Goal: Information Seeking & Learning: Learn about a topic

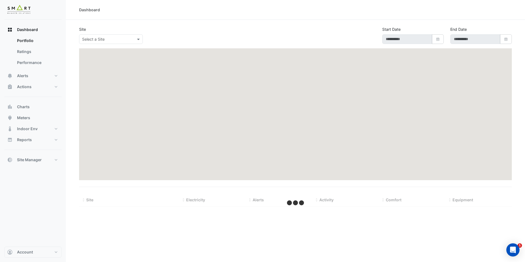
type input "**********"
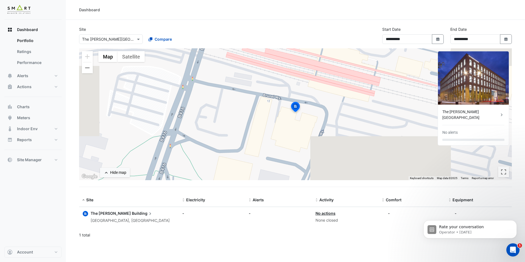
click at [124, 43] on div "× The [PERSON_NAME][GEOGRAPHIC_DATA]" at bounding box center [111, 39] width 64 height 10
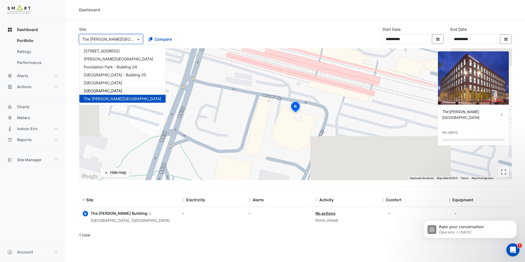
click at [102, 93] on span "[GEOGRAPHIC_DATA]" at bounding box center [103, 90] width 38 height 5
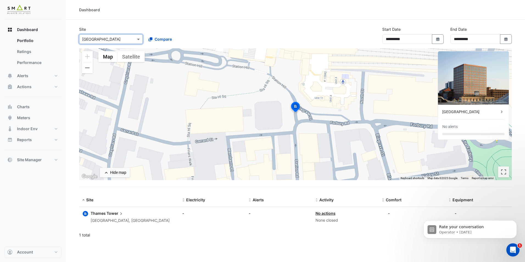
click at [110, 211] on span "Tower" at bounding box center [115, 213] width 17 height 6
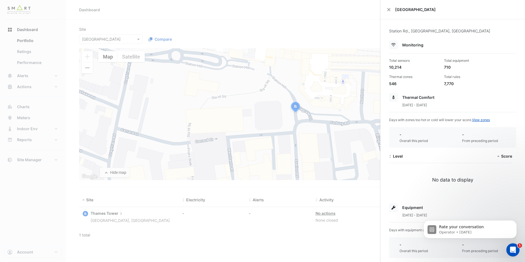
click at [220, 32] on ngb-offcanvas-backdrop at bounding box center [262, 131] width 525 height 262
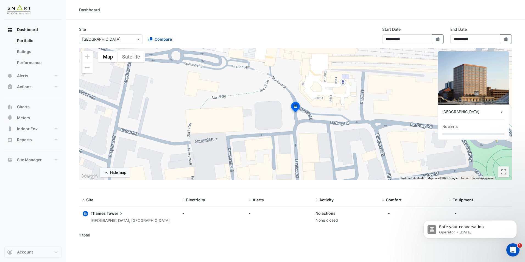
click at [118, 214] on icon at bounding box center [120, 213] width 5 height 5
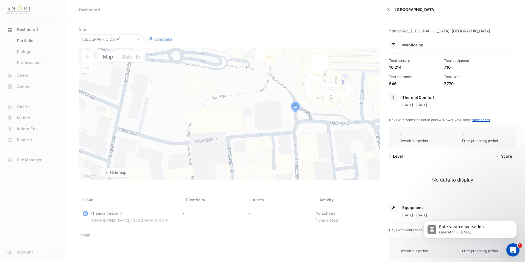
click at [391, 10] on div "[GEOGRAPHIC_DATA]" at bounding box center [453, 9] width 145 height 19
click at [389, 8] on button "Close" at bounding box center [389, 10] width 4 height 4
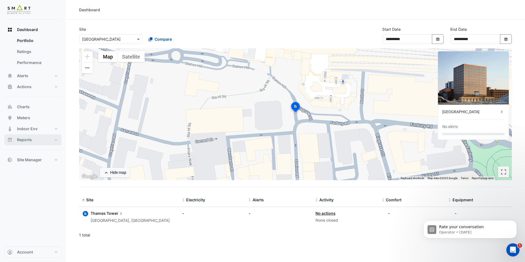
click at [51, 140] on button "Reports" at bounding box center [32, 139] width 57 height 11
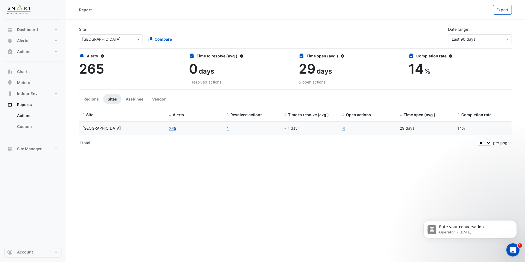
click at [171, 129] on button "265" at bounding box center [173, 128] width 8 height 6
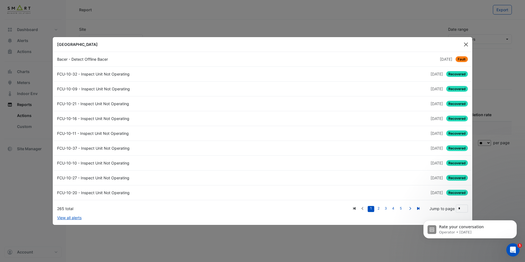
click at [468, 45] on button "Close" at bounding box center [466, 44] width 8 height 8
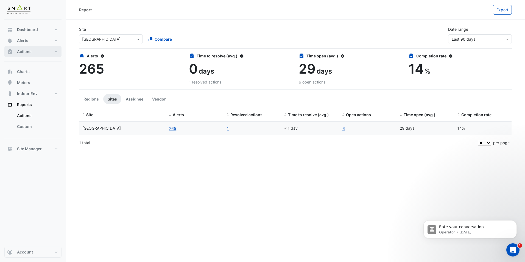
click at [40, 53] on button "Actions" at bounding box center [32, 51] width 57 height 11
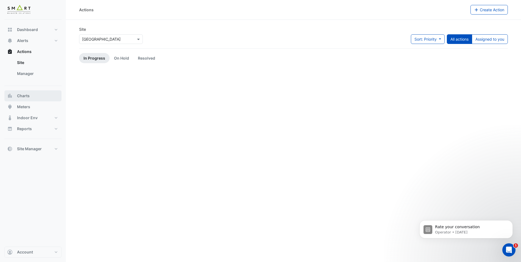
click at [38, 93] on button "Charts" at bounding box center [32, 95] width 57 height 11
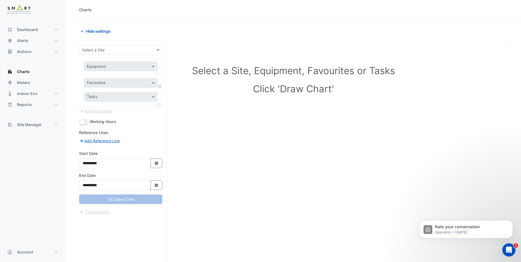
click at [120, 48] on input "text" at bounding box center [115, 50] width 66 height 6
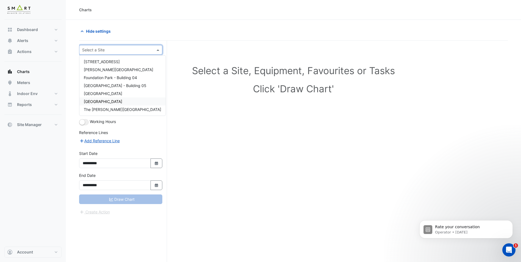
click at [106, 99] on span "[GEOGRAPHIC_DATA]" at bounding box center [103, 101] width 38 height 5
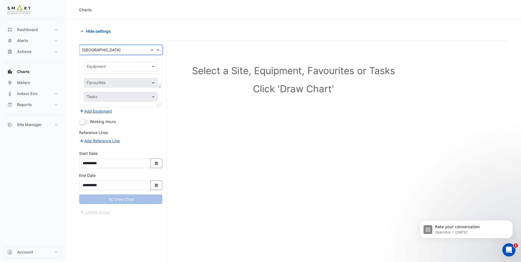
click at [127, 79] on div "Favourites" at bounding box center [116, 83] width 64 height 9
click at [126, 70] on div "Equipment" at bounding box center [121, 67] width 74 height 10
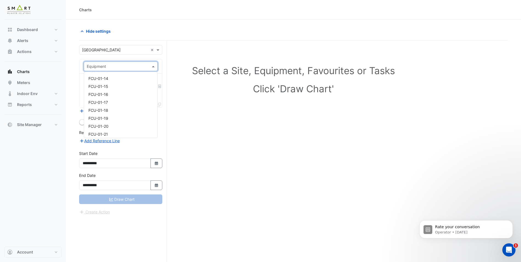
scroll to position [357, 0]
click at [184, 53] on div "Select a Site, Equipment, Favourites or Tasks Click 'Draw Chart'" at bounding box center [293, 80] width 422 height 67
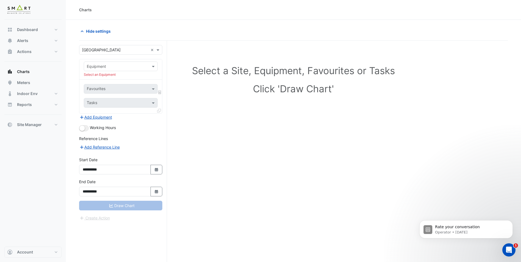
click at [134, 86] on div "Favourites" at bounding box center [116, 89] width 64 height 9
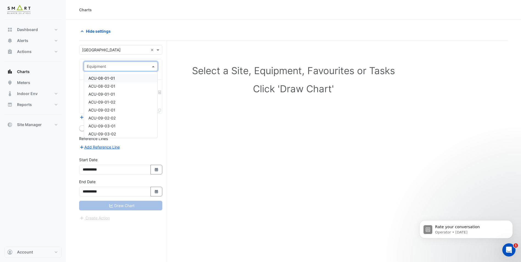
click at [139, 66] on input "text" at bounding box center [115, 67] width 57 height 6
type input "***"
click at [115, 87] on div "AHU-01" at bounding box center [120, 86] width 73 height 8
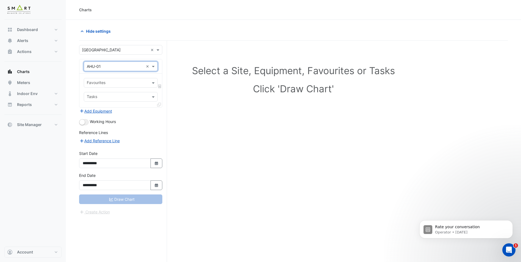
click at [120, 82] on input "text" at bounding box center [118, 84] width 62 height 6
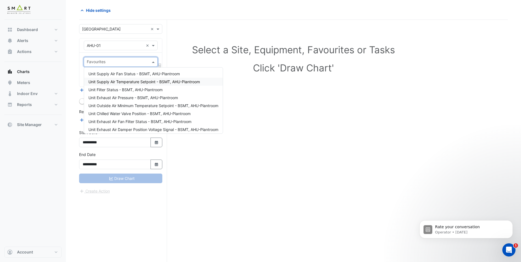
click at [125, 82] on span "Unit Supply Air Temperature Setpoint - BSMT, AHU-Plantroom" at bounding box center [144, 81] width 112 height 5
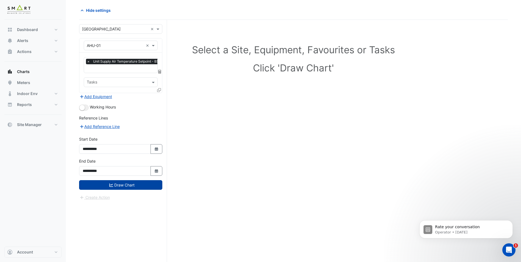
click at [91, 186] on button "Draw Chart" at bounding box center [120, 185] width 83 height 10
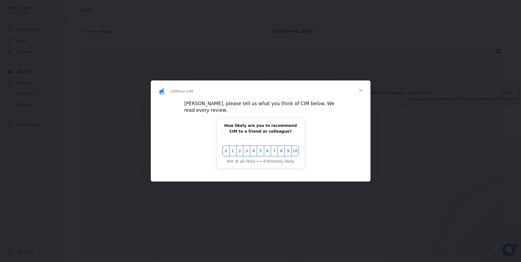
click at [359, 94] on span "Close" at bounding box center [361, 91] width 20 height 20
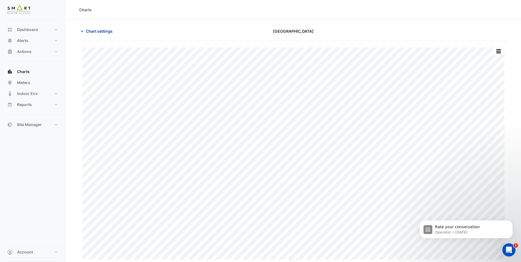
drag, startPoint x: 96, startPoint y: 26, endPoint x: 95, endPoint y: 34, distance: 8.0
click at [96, 26] on section "Chart settings [GEOGRAPHIC_DATA] Print Save as JPEG Save as PNG Pivot Data Tabl…" at bounding box center [293, 151] width 455 height 263
click at [95, 34] on button "Chart settings" at bounding box center [97, 31] width 37 height 10
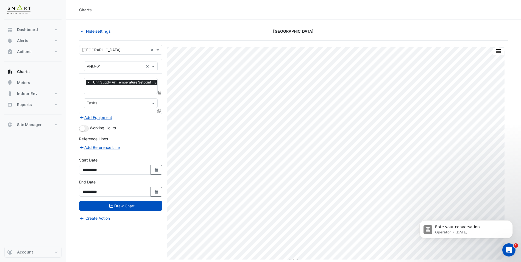
click at [87, 84] on span "×" at bounding box center [88, 82] width 5 height 5
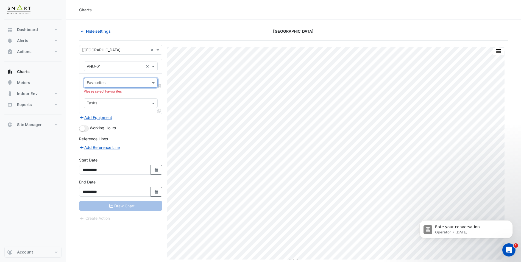
click at [103, 82] on input "text" at bounding box center [118, 84] width 62 height 6
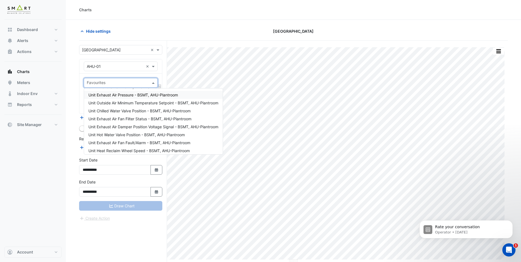
scroll to position [27, 0]
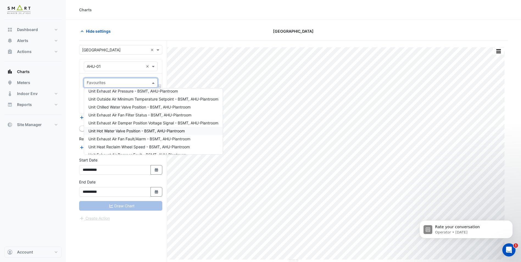
click at [126, 130] on span "Unit Hot Water Valve Position - BSMT, AHU-Plantroom" at bounding box center [136, 131] width 96 height 5
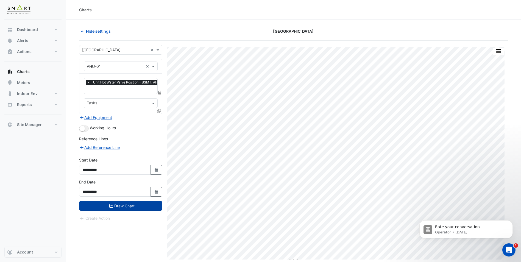
click at [120, 203] on button "Draw Chart" at bounding box center [120, 206] width 83 height 10
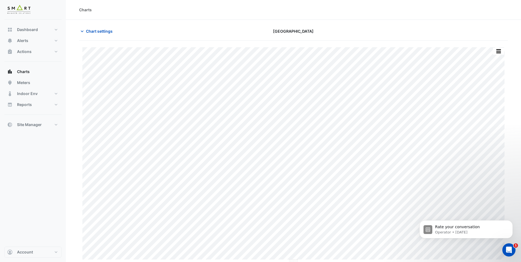
click at [99, 37] on div "Chart settings [GEOGRAPHIC_DATA]" at bounding box center [293, 33] width 429 height 14
click at [99, 35] on button "Chart settings" at bounding box center [97, 31] width 37 height 10
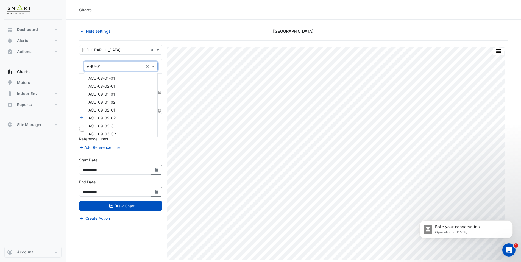
click at [132, 68] on input "text" at bounding box center [115, 67] width 57 height 6
click at [114, 81] on div "BLR-01A" at bounding box center [120, 80] width 73 height 8
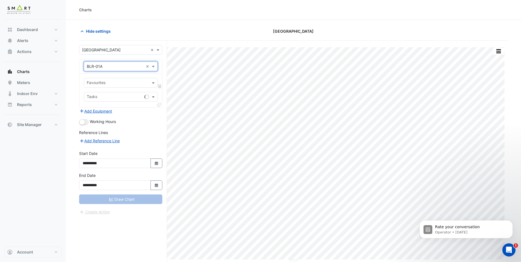
click at [114, 81] on input "text" at bounding box center [118, 84] width 62 height 6
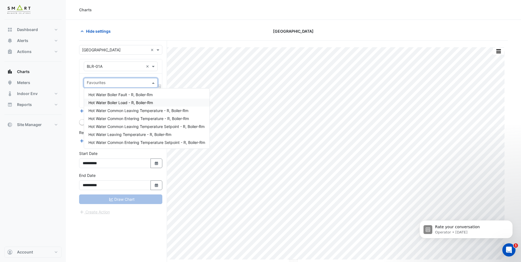
click at [127, 103] on span "Hot Water Boiler Load - R, Boiler-Rm" at bounding box center [120, 102] width 65 height 5
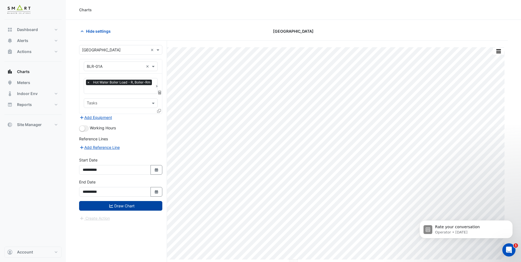
click at [113, 209] on button "Draw Chart" at bounding box center [120, 206] width 83 height 10
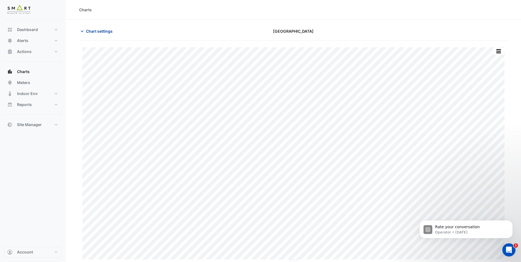
click at [111, 33] on span "Chart settings" at bounding box center [99, 31] width 27 height 6
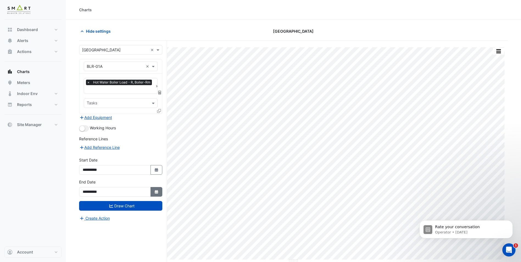
click at [159, 193] on button "Select Date" at bounding box center [157, 192] width 12 height 10
select select "**"
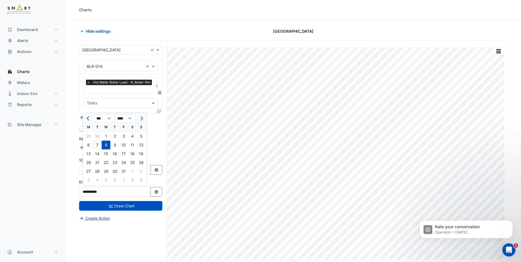
click at [100, 146] on div "7" at bounding box center [97, 145] width 9 height 9
type input "**********"
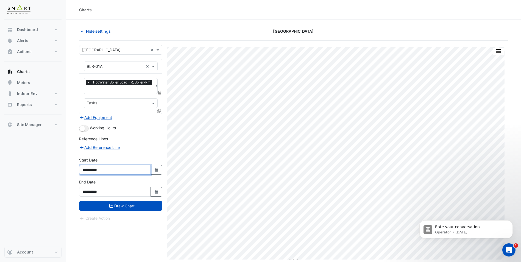
click at [126, 166] on input "**********" at bounding box center [115, 170] width 72 height 10
click at [156, 170] on icon "Select Date" at bounding box center [156, 170] width 5 height 4
select select "*"
select select "****"
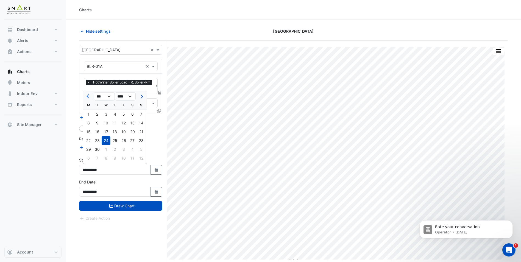
click at [141, 98] on span "Next month" at bounding box center [141, 97] width 4 height 4
select select "**"
click at [95, 123] on div "7" at bounding box center [97, 123] width 9 height 9
type input "**********"
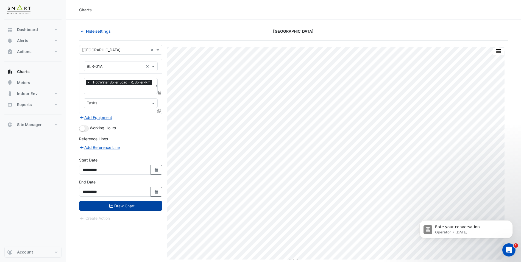
click at [117, 209] on button "Draw Chart" at bounding box center [120, 206] width 83 height 10
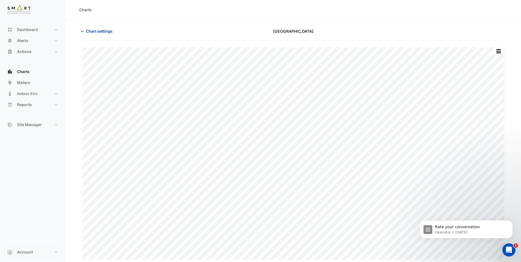
click at [91, 33] on span "Chart settings" at bounding box center [99, 31] width 27 height 6
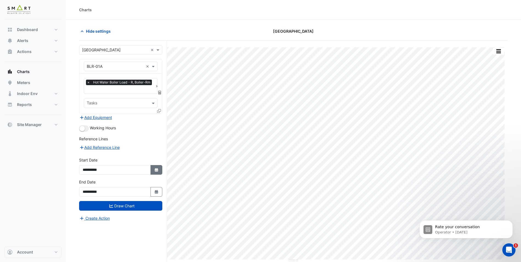
click at [152, 171] on button "Select Date" at bounding box center [157, 170] width 12 height 10
select select "**"
select select "****"
click at [88, 97] on span "Previous month" at bounding box center [89, 97] width 4 height 4
select select "*"
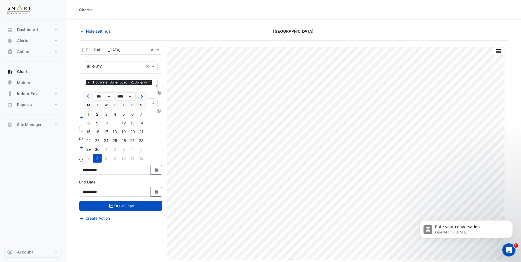
click at [98, 113] on div "2" at bounding box center [97, 114] width 9 height 9
type input "**********"
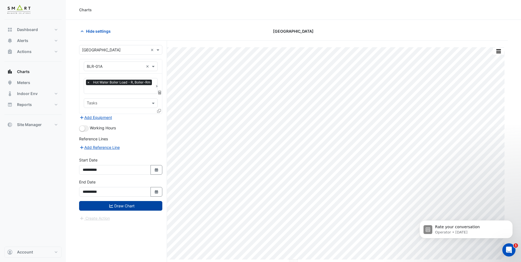
click at [118, 207] on button "Draw Chart" at bounding box center [120, 206] width 83 height 10
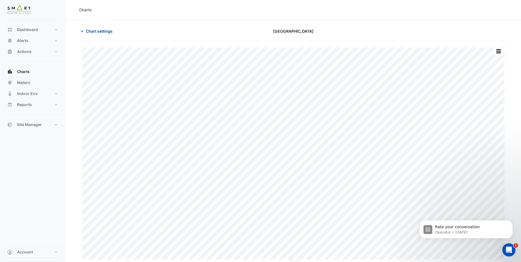
click at [106, 30] on span "Chart settings" at bounding box center [99, 31] width 27 height 6
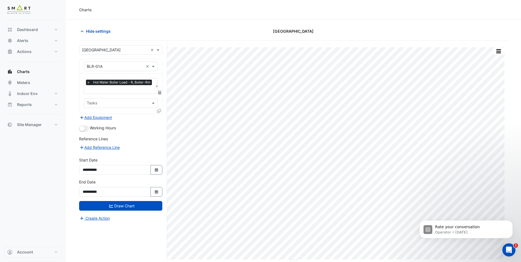
click at [88, 81] on span "×" at bounding box center [88, 82] width 5 height 5
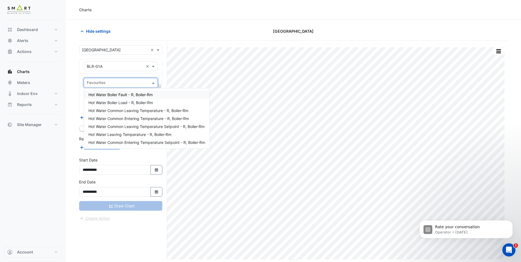
click at [96, 82] on input "text" at bounding box center [118, 84] width 62 height 6
click at [128, 67] on input "text" at bounding box center [115, 67] width 57 height 6
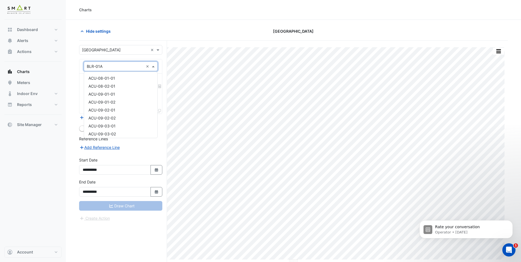
scroll to position [122, 0]
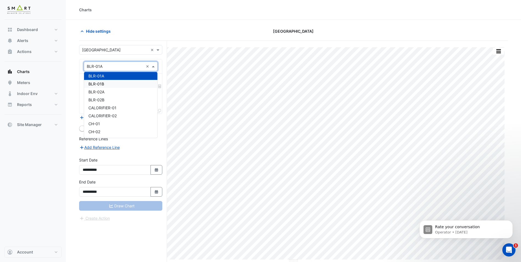
click at [120, 84] on div "BLR-01B" at bounding box center [120, 84] width 73 height 8
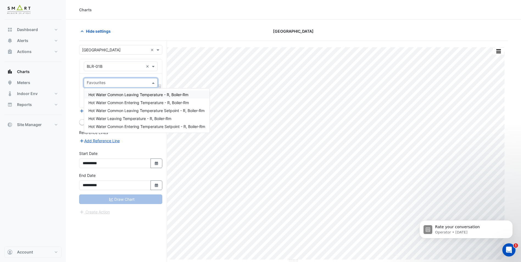
click at [129, 82] on input "text" at bounding box center [118, 84] width 62 height 6
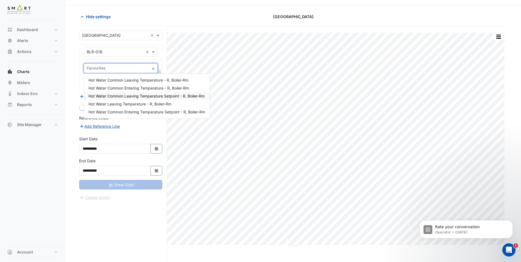
scroll to position [21, 0]
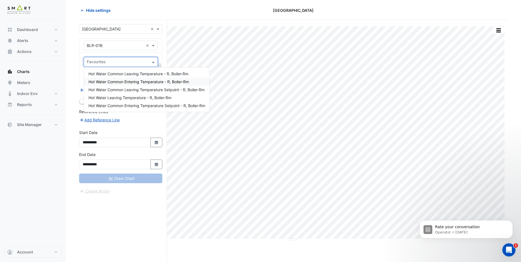
click at [121, 45] on input "text" at bounding box center [115, 46] width 57 height 6
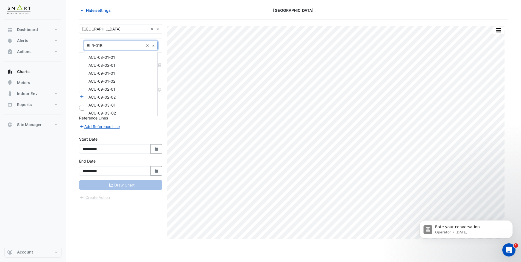
scroll to position [130, 0]
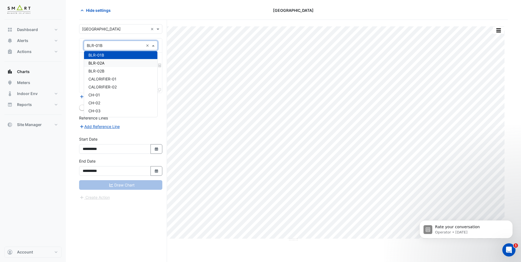
click at [107, 64] on div "BLR-02A" at bounding box center [120, 63] width 73 height 8
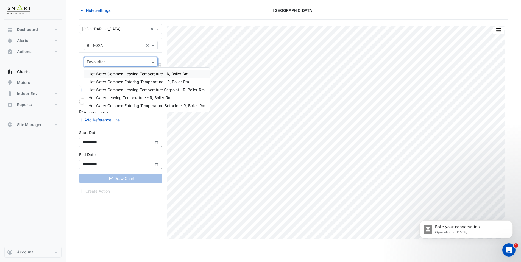
click at [117, 62] on input "text" at bounding box center [118, 63] width 62 height 6
drag, startPoint x: 116, startPoint y: 182, endPoint x: 116, endPoint y: 179, distance: 3.6
click at [116, 182] on div "Draw Chart" at bounding box center [120, 179] width 83 height 10
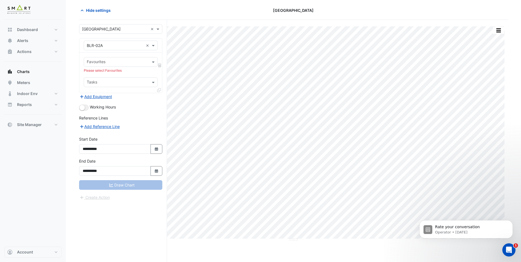
click at [120, 61] on input "text" at bounding box center [118, 63] width 62 height 6
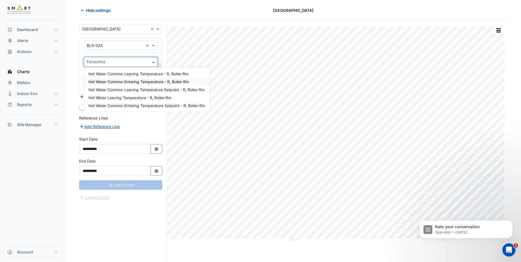
click at [110, 82] on span "Hot Water Common Entering Temperature - R, Boiler-Rm" at bounding box center [138, 81] width 101 height 5
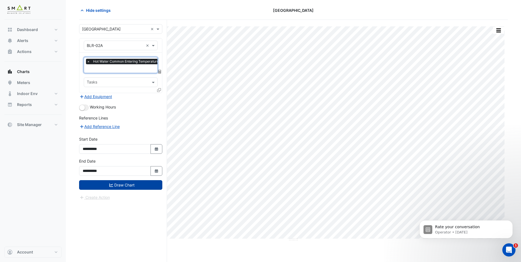
click at [116, 189] on button "Draw Chart" at bounding box center [120, 185] width 83 height 10
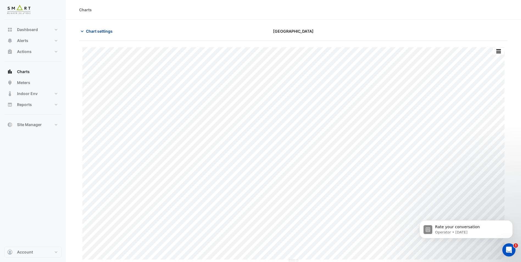
click at [85, 31] on icon "button" at bounding box center [81, 31] width 5 height 5
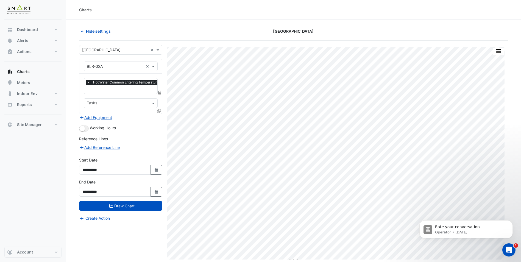
click at [110, 67] on input "text" at bounding box center [115, 67] width 57 height 6
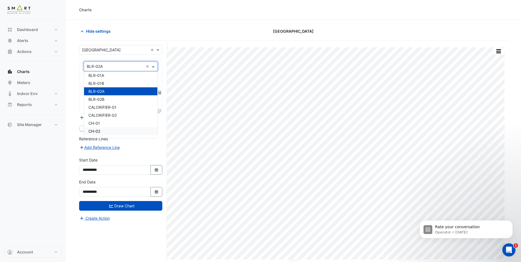
scroll to position [110, 0]
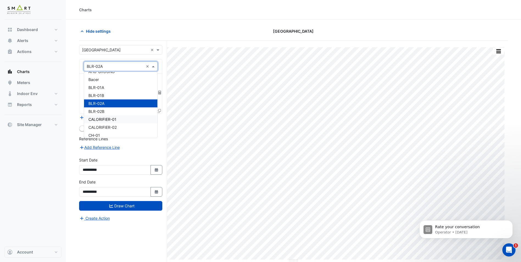
click at [115, 118] on span "CALORIFIER-01" at bounding box center [102, 119] width 28 height 5
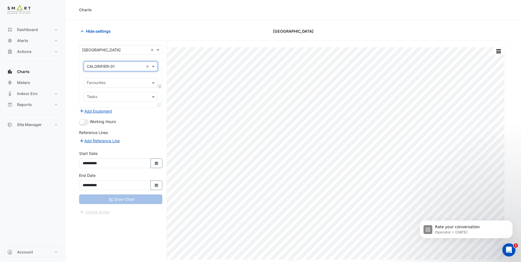
click at [118, 84] on input "text" at bounding box center [118, 84] width 62 height 6
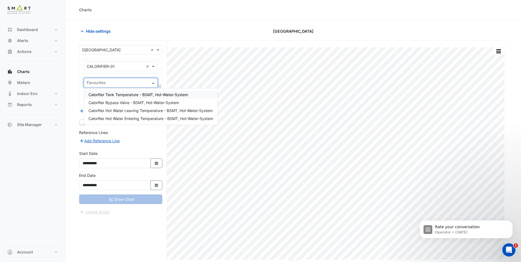
click at [146, 95] on span "Calorifier Tank Temperature - BSMT, Hot-Water-System" at bounding box center [138, 94] width 100 height 5
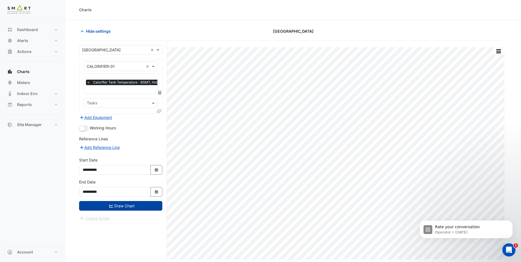
click at [136, 208] on button "Draw Chart" at bounding box center [120, 206] width 83 height 10
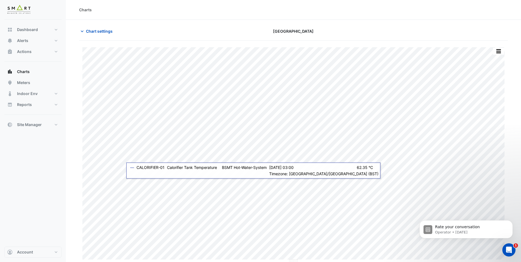
scroll to position [21, 0]
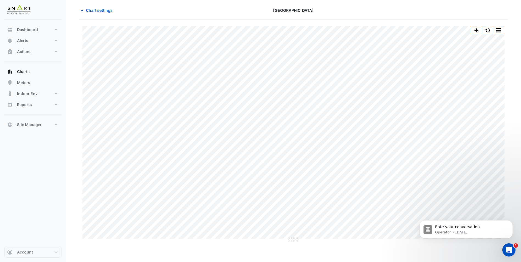
drag, startPoint x: 84, startPoint y: 10, endPoint x: 87, endPoint y: 41, distance: 31.3
click at [84, 10] on icon "button" at bounding box center [81, 10] width 5 height 5
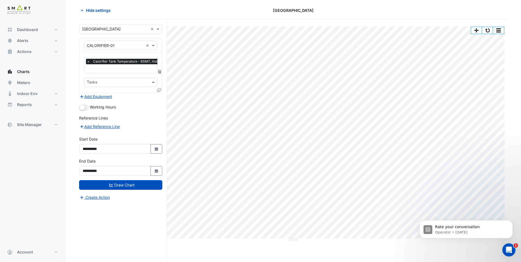
click at [88, 61] on span "×" at bounding box center [88, 61] width 5 height 5
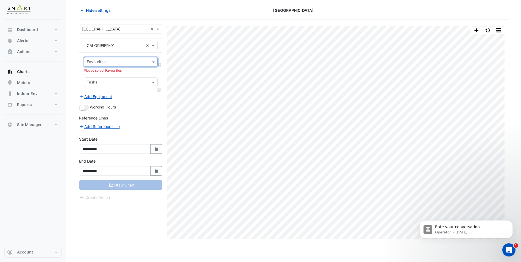
scroll to position [0, 0]
click at [119, 61] on input "text" at bounding box center [118, 63] width 62 height 6
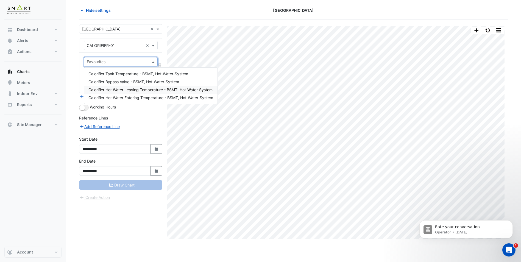
click at [157, 91] on span "Calorifier Hot Water Leaving Temperature - BSMT, Hot-Water-System" at bounding box center [150, 89] width 124 height 5
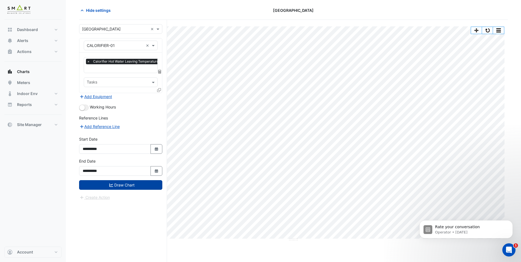
click at [113, 183] on button "Draw Chart" at bounding box center [120, 185] width 83 height 10
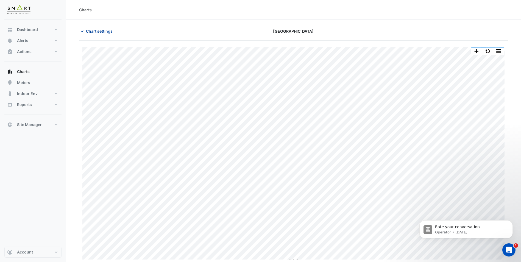
click at [89, 35] on button "Chart settings" at bounding box center [97, 31] width 37 height 10
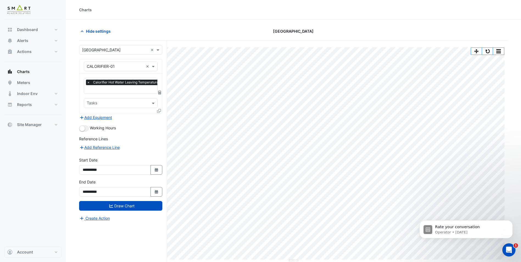
click at [87, 83] on span "×" at bounding box center [88, 82] width 5 height 5
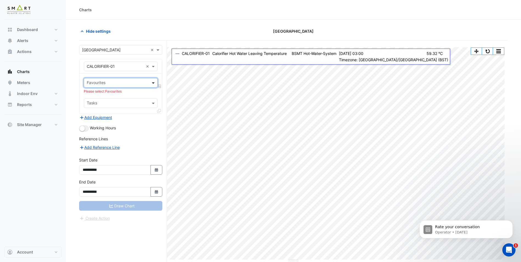
click at [152, 82] on span at bounding box center [154, 83] width 7 height 6
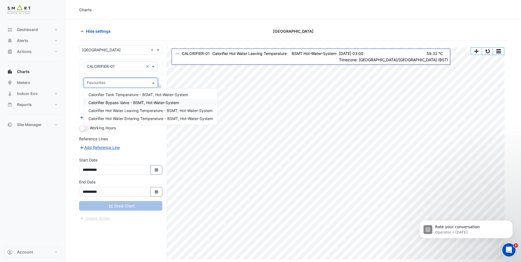
click at [135, 102] on span "Calorifier Bypass Valve - BSMT, Hot-Water-System" at bounding box center [133, 102] width 91 height 5
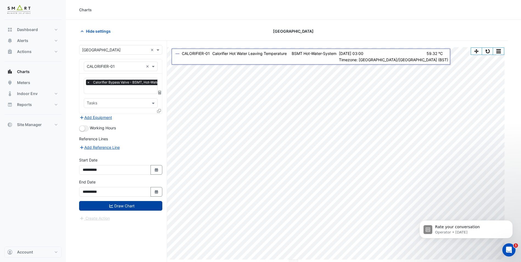
click at [124, 208] on button "Draw Chart" at bounding box center [120, 206] width 83 height 10
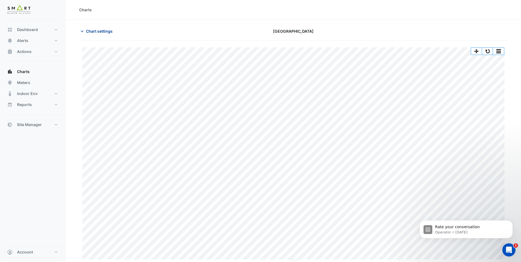
click at [82, 32] on icon "button" at bounding box center [82, 31] width 3 height 2
